Goal: Task Accomplishment & Management: Use online tool/utility

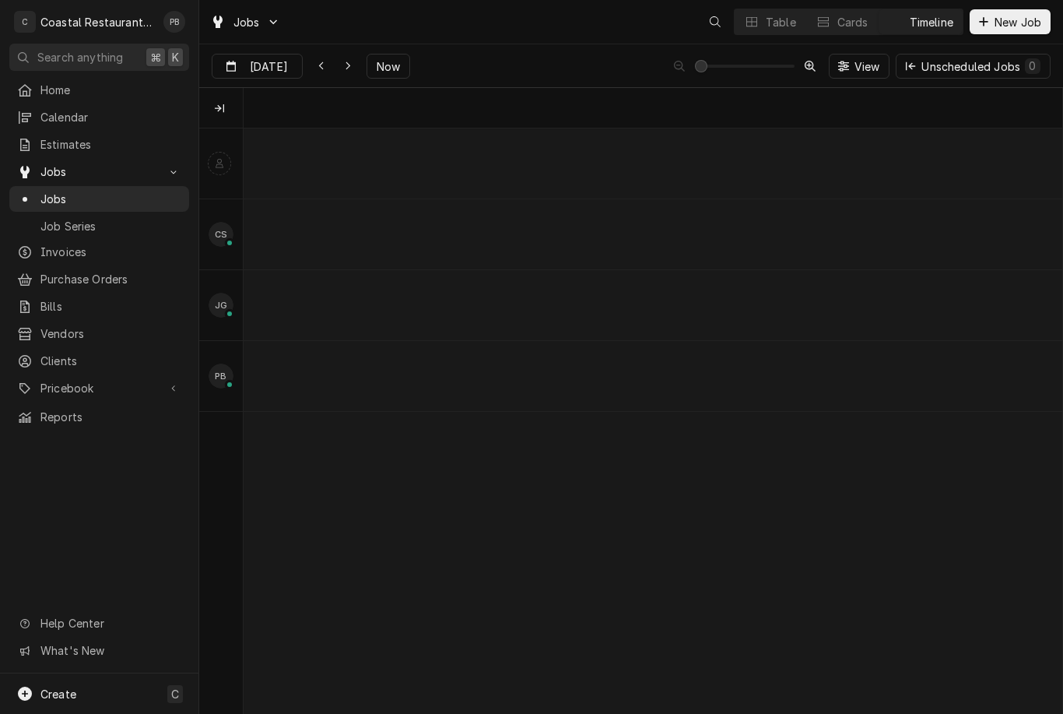
scroll to position [0, 16207]
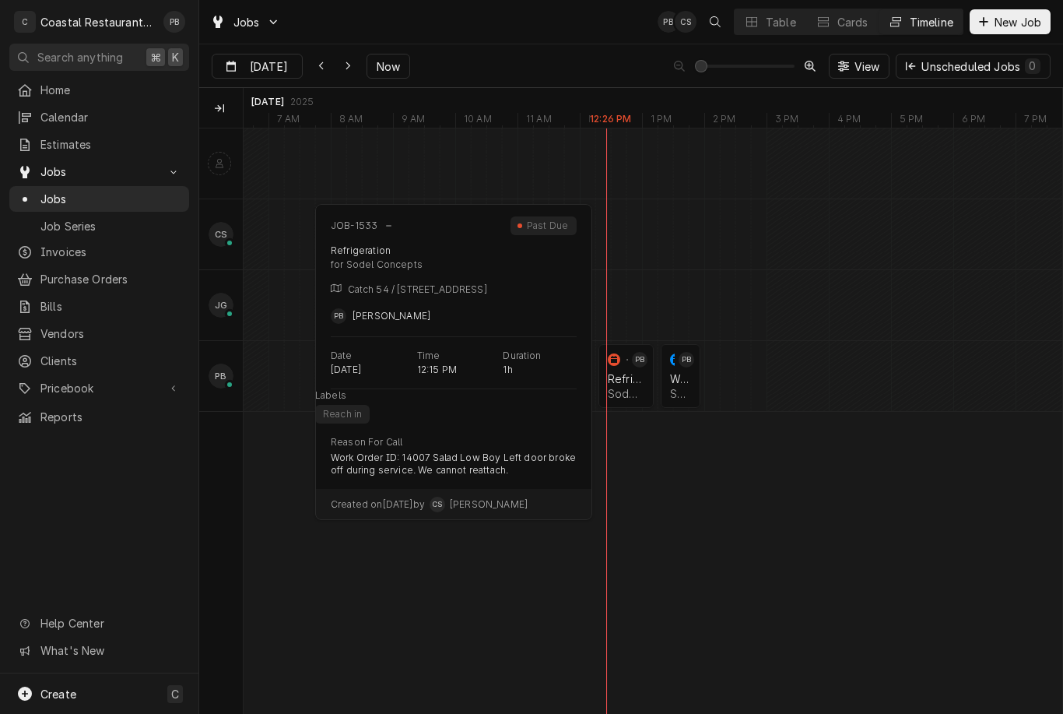
click at [625, 380] on div "Refrigeration" at bounding box center [626, 378] width 37 height 13
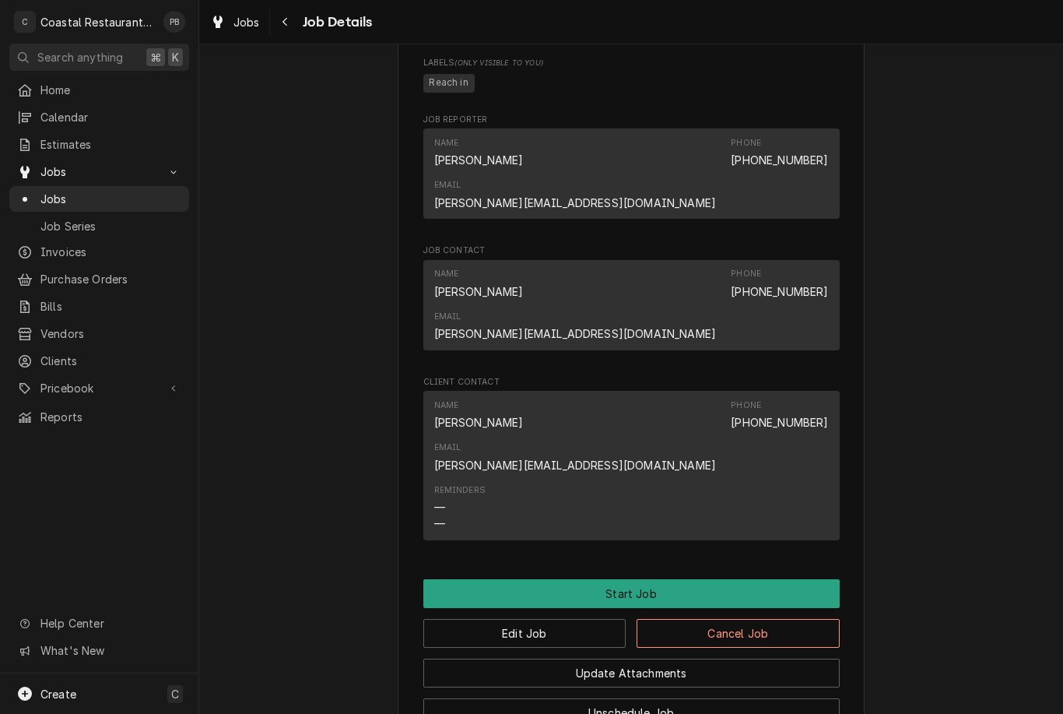
scroll to position [875, 0]
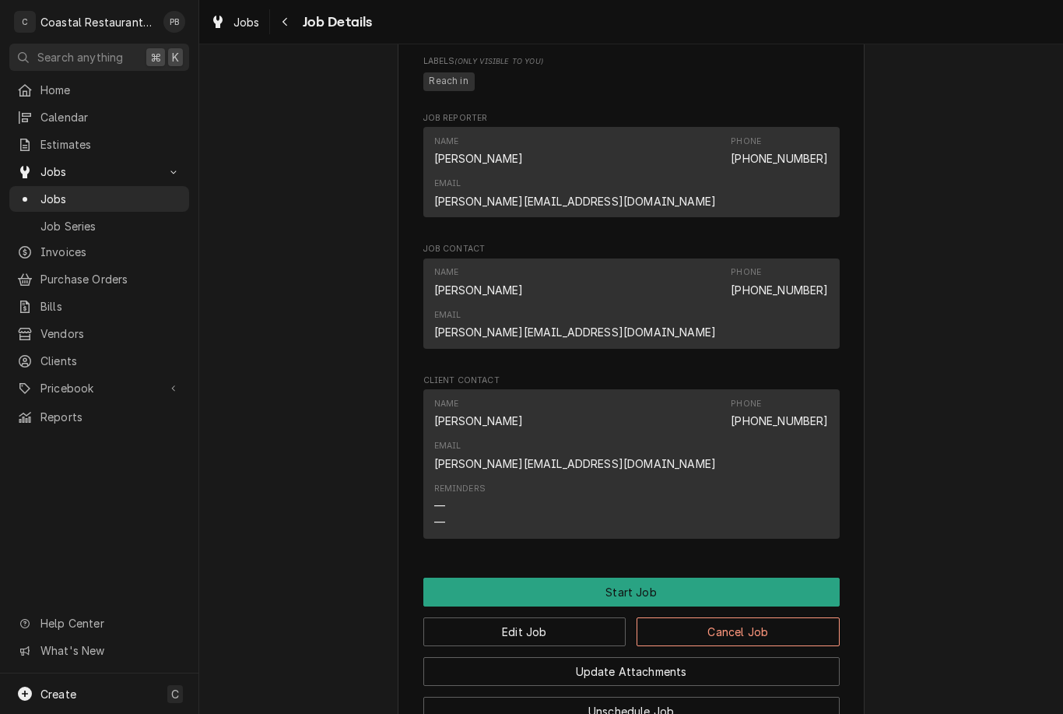
click at [696, 444] on div "Sodel Concepts Catch 54 / 38931 Madison Ave, Selbyville, DE 19975 Open in Maps …" at bounding box center [631, 5] width 467 height 1560
click at [696, 577] on button "Start Job" at bounding box center [631, 591] width 416 height 29
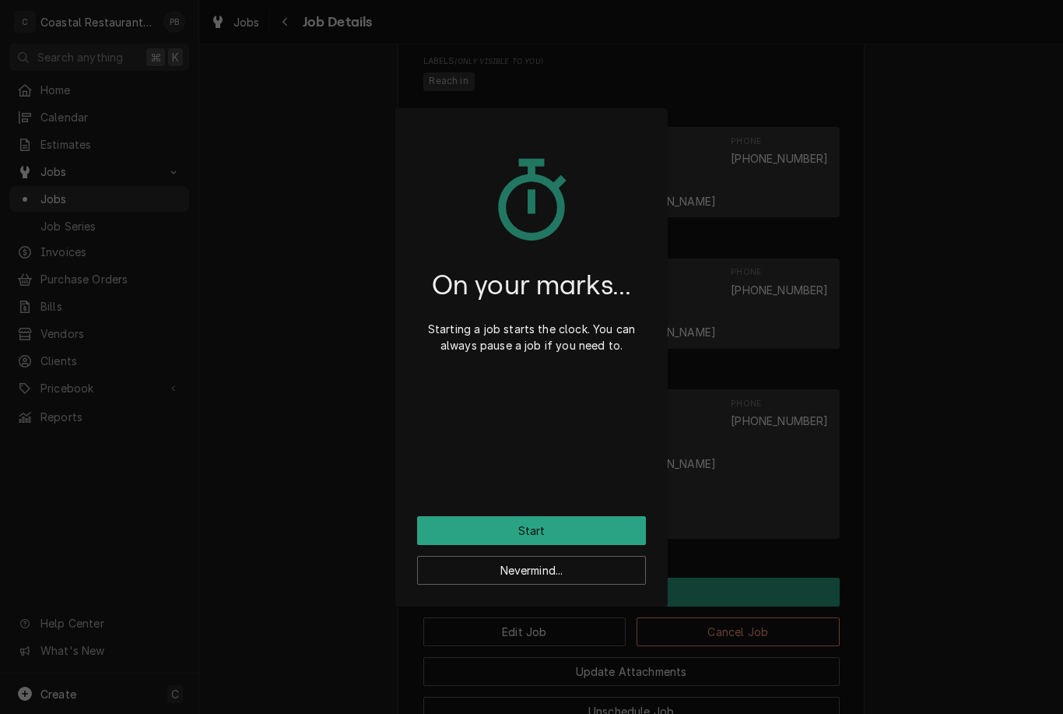
click at [614, 521] on button "Start" at bounding box center [531, 530] width 229 height 29
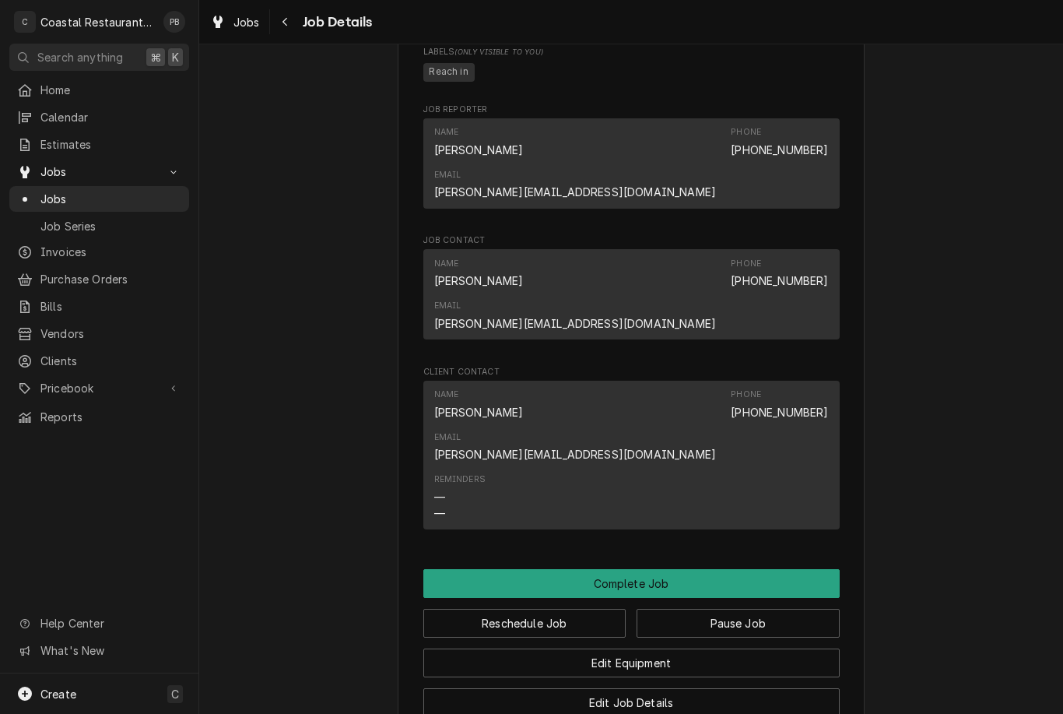
scroll to position [941, 0]
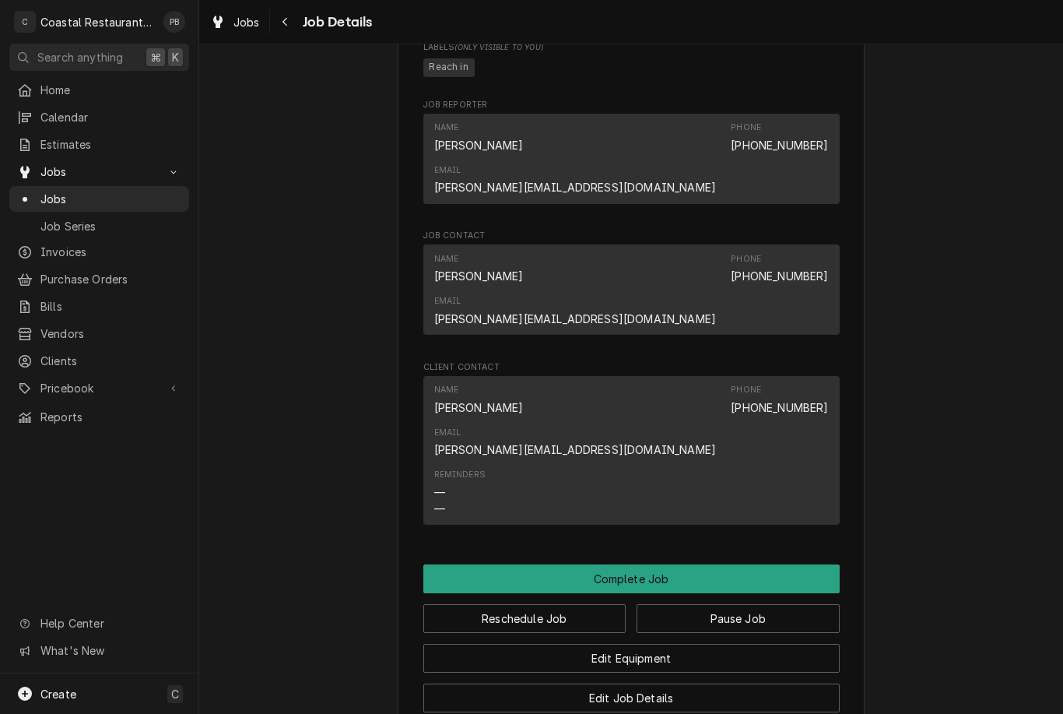
click at [79, 192] on span "Jobs" at bounding box center [110, 199] width 141 height 16
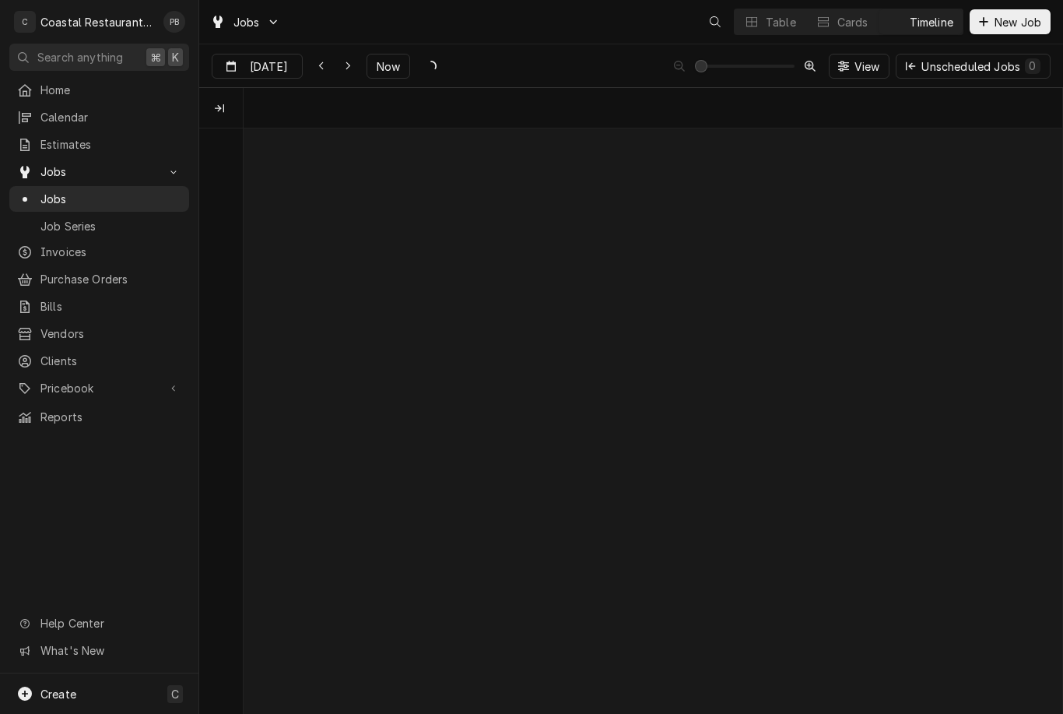
scroll to position [0, 16207]
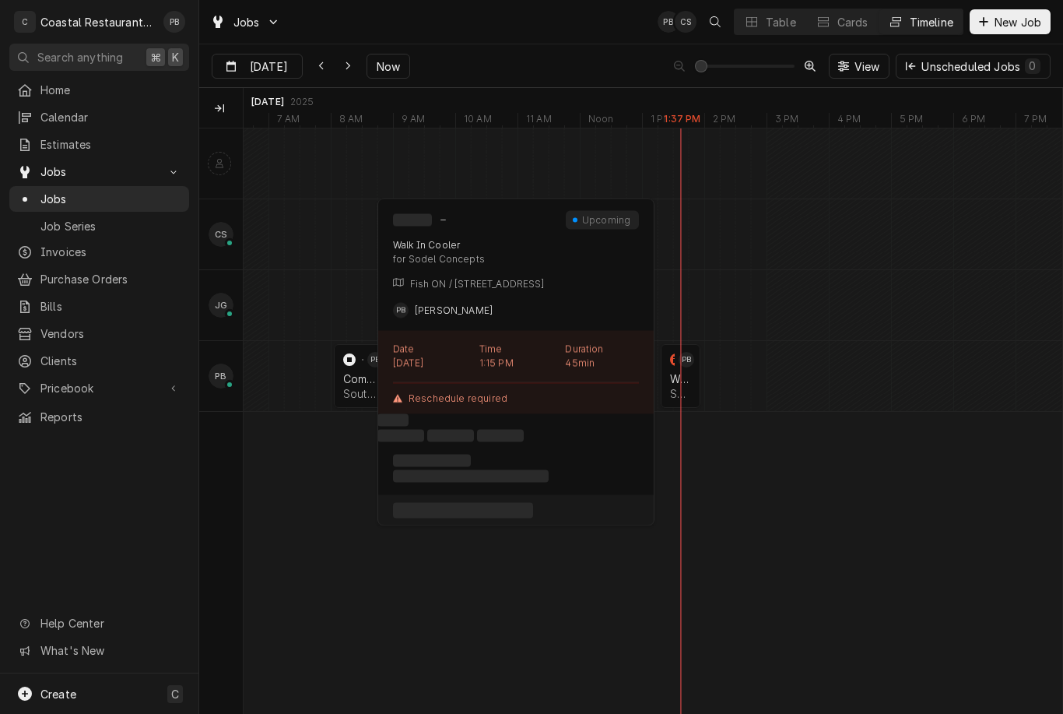
click at [692, 372] on div "normal" at bounding box center [691, 376] width 19 height 64
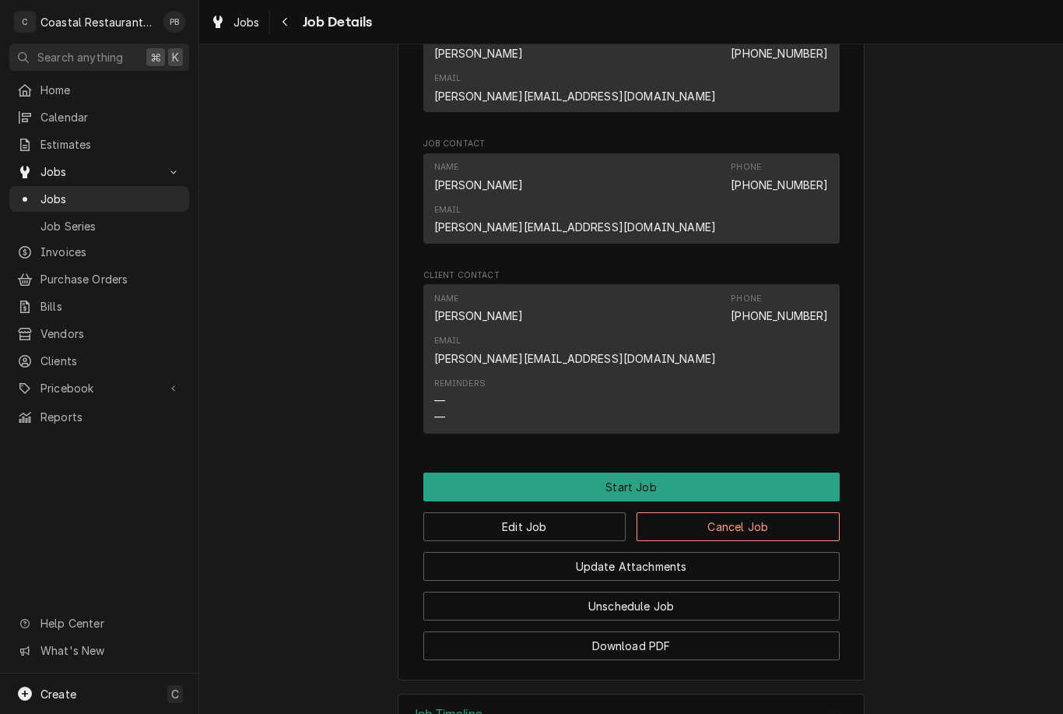
scroll to position [979, 0]
click at [735, 473] on button "Start Job" at bounding box center [631, 487] width 416 height 29
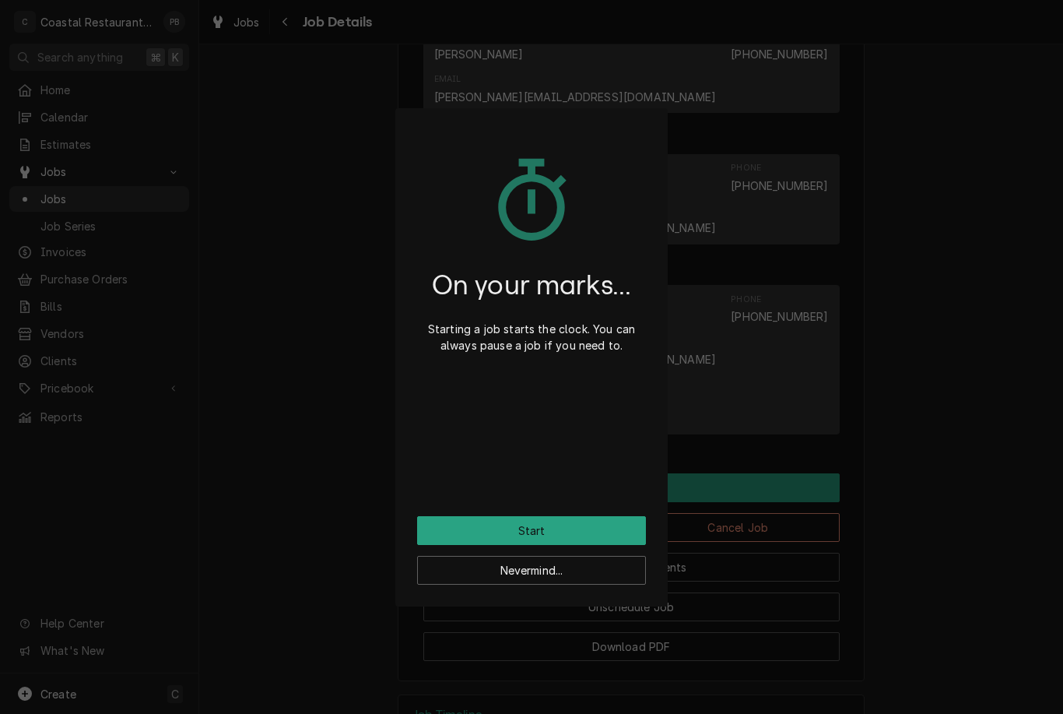
click at [612, 520] on button "Start" at bounding box center [531, 530] width 229 height 29
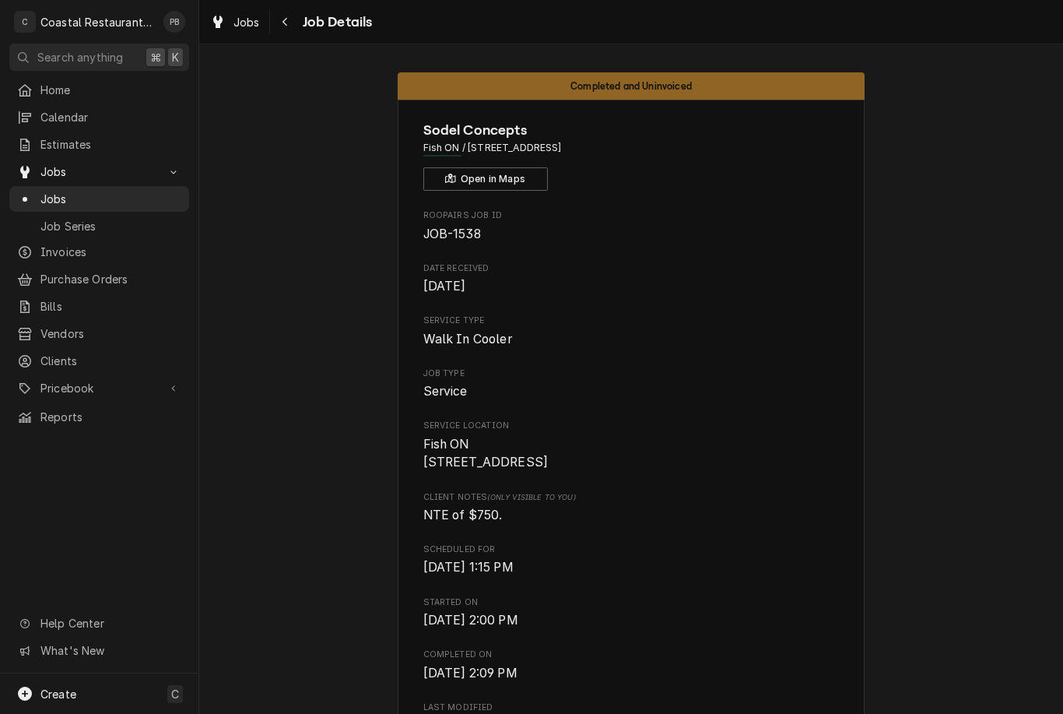
click at [68, 197] on span "Jobs" at bounding box center [110, 199] width 141 height 16
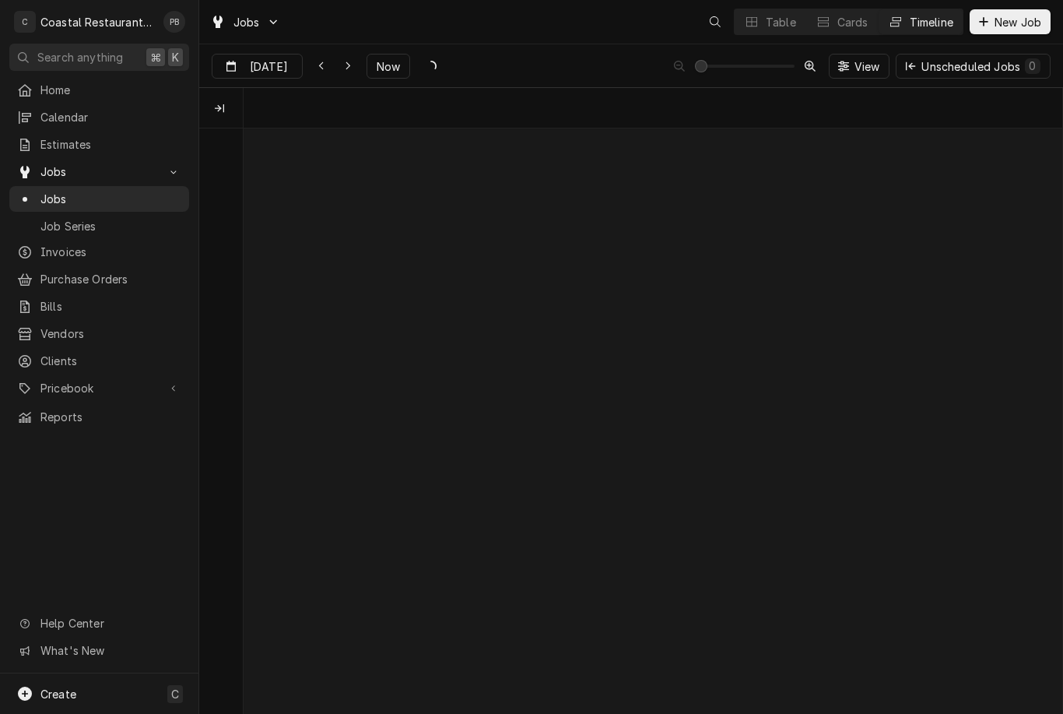
scroll to position [0, 16207]
